Goal: Ask a question

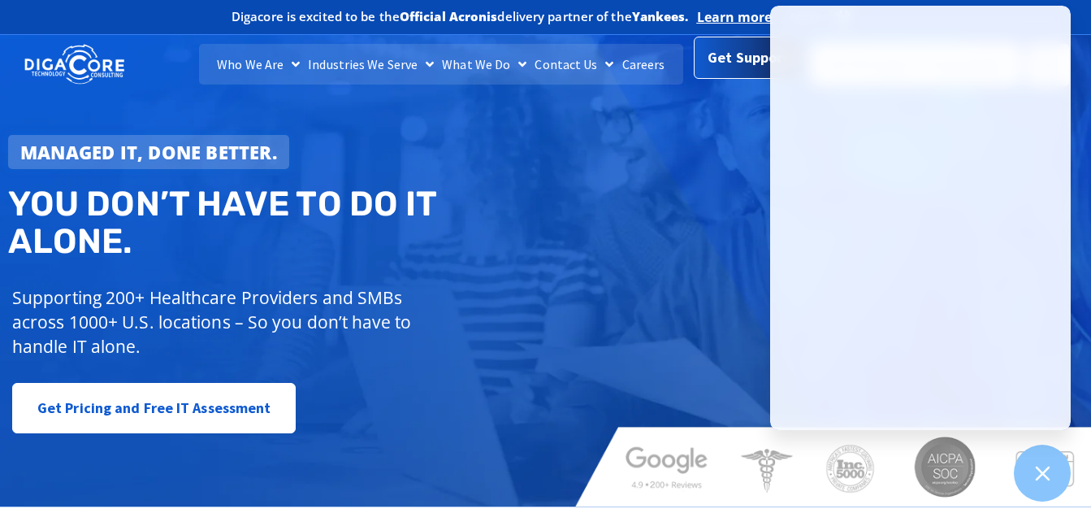
click at [743, 64] on span "Get Support" at bounding box center [748, 58] width 81 height 32
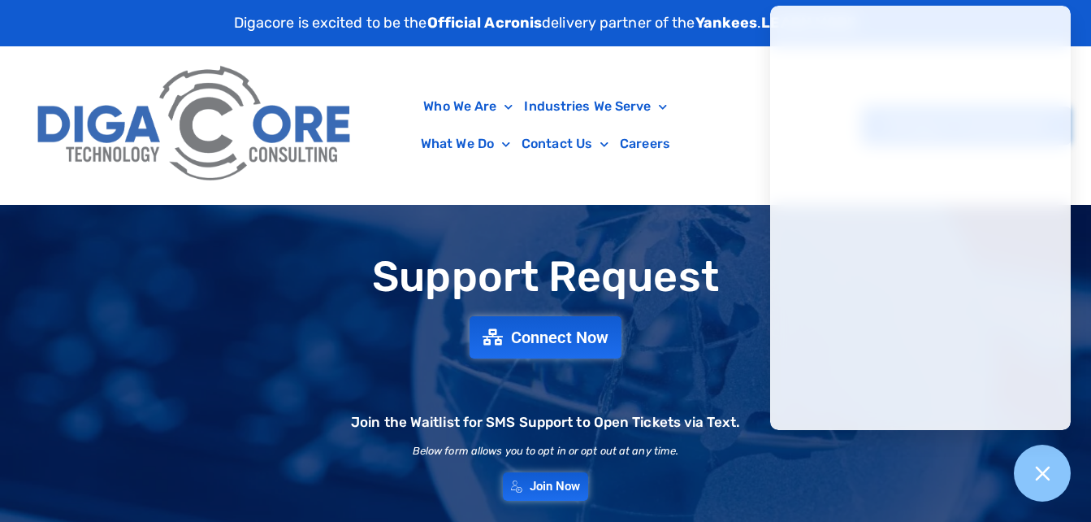
click at [725, 331] on div "Support Request Connect Now Join the Waitlist for SMS Support to Open Tickets v…" at bounding box center [545, 376] width 1091 height 263
click at [582, 336] on span "Connect Now" at bounding box center [561, 337] width 107 height 18
